Goal: Register for event/course

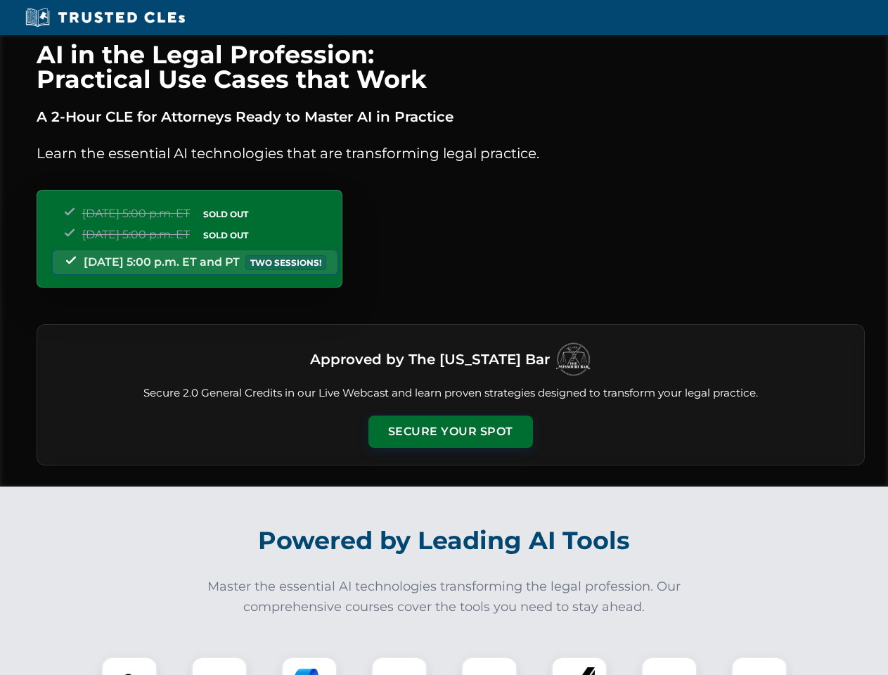
click at [450, 432] on button "Secure Your Spot" at bounding box center [451, 432] width 165 height 32
click at [129, 666] on img at bounding box center [129, 685] width 41 height 41
